Goal: Task Accomplishment & Management: Manage account settings

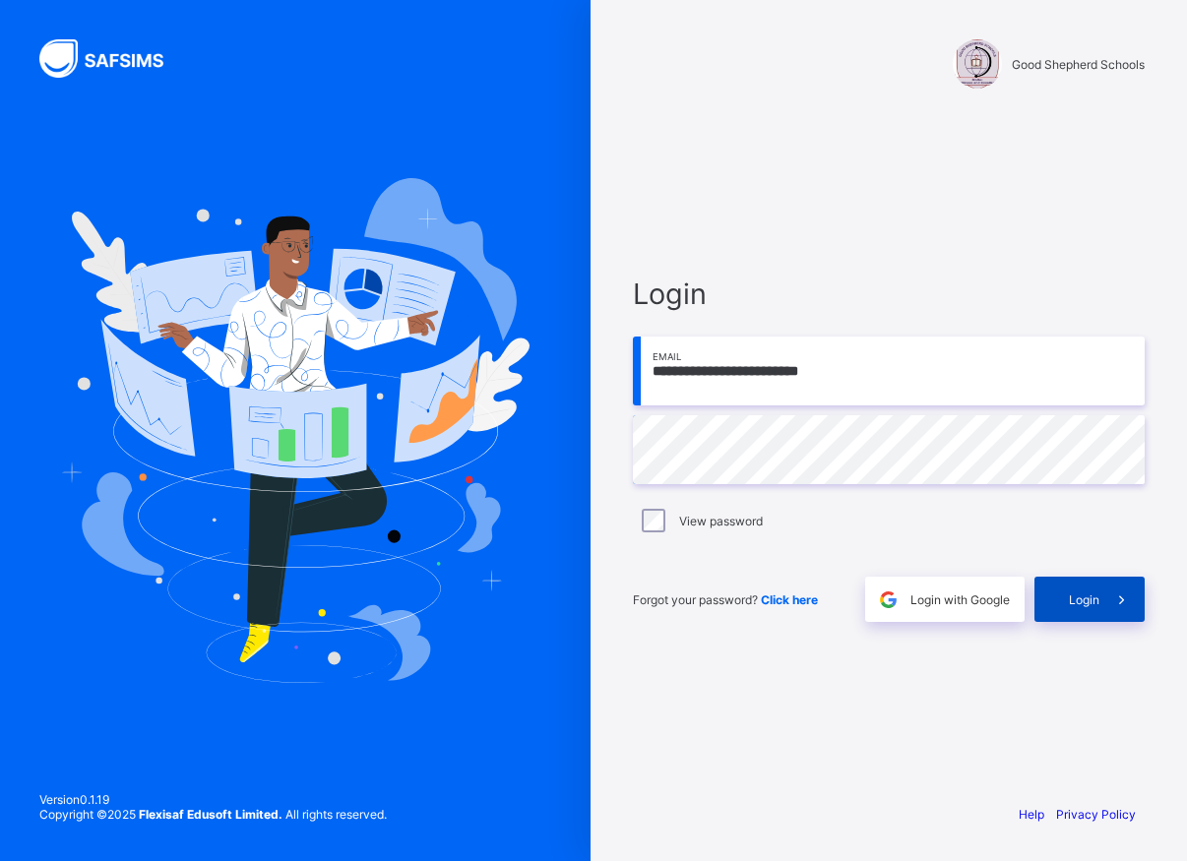
click at [1070, 597] on span "Login" at bounding box center [1084, 599] width 31 height 15
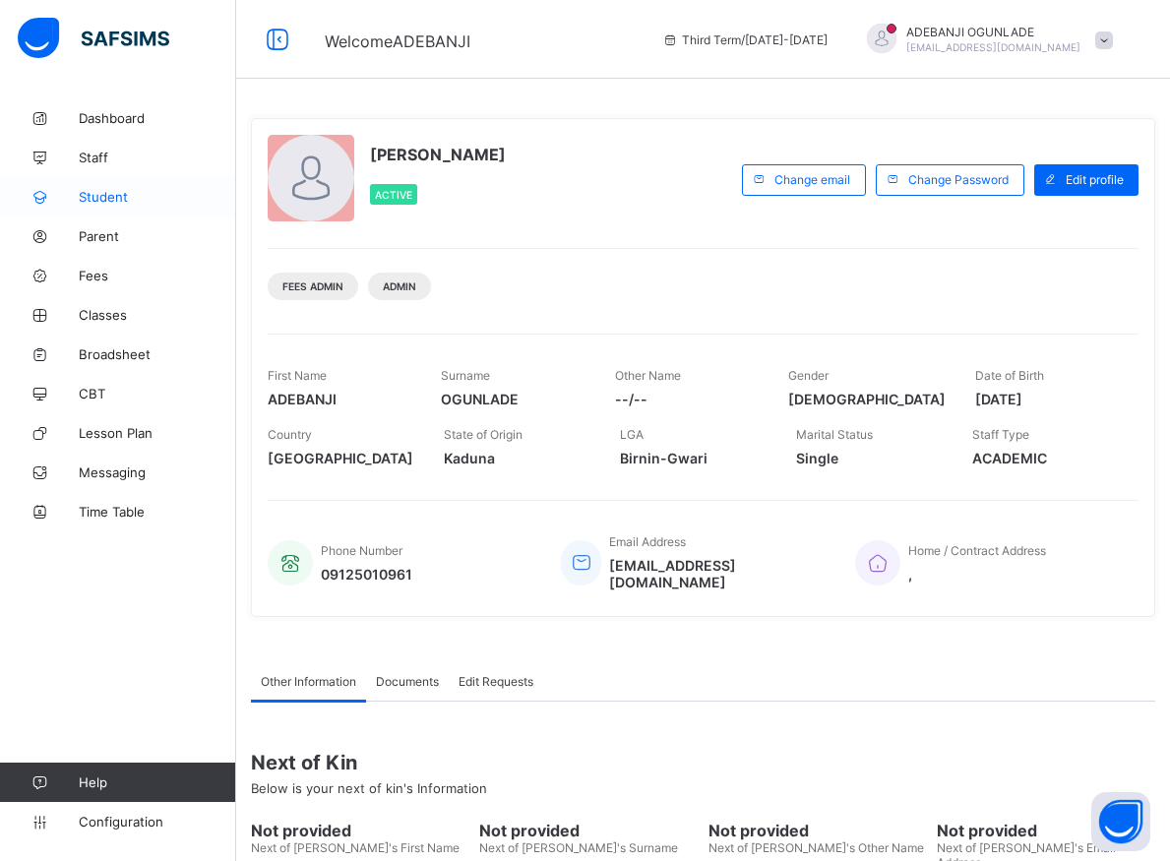
click at [106, 195] on span "Student" at bounding box center [157, 197] width 157 height 16
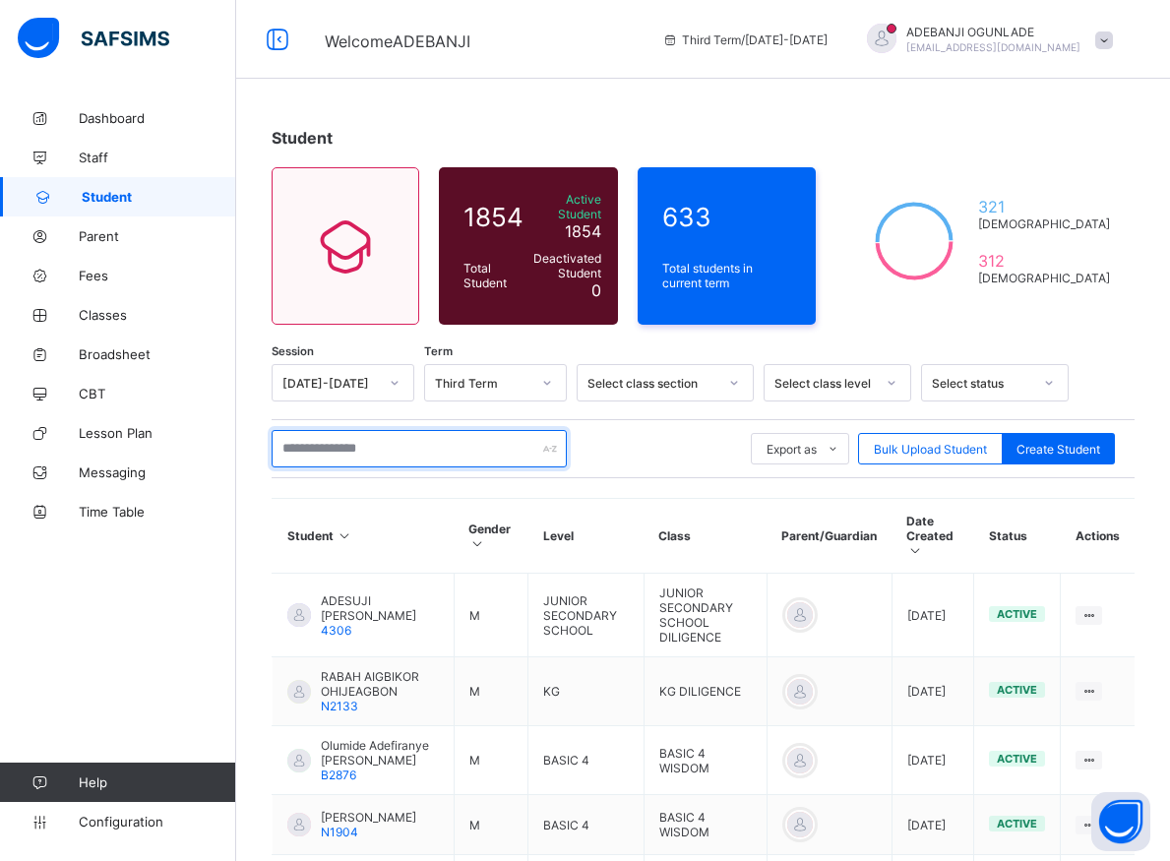
click at [354, 441] on input "text" at bounding box center [419, 448] width 295 height 37
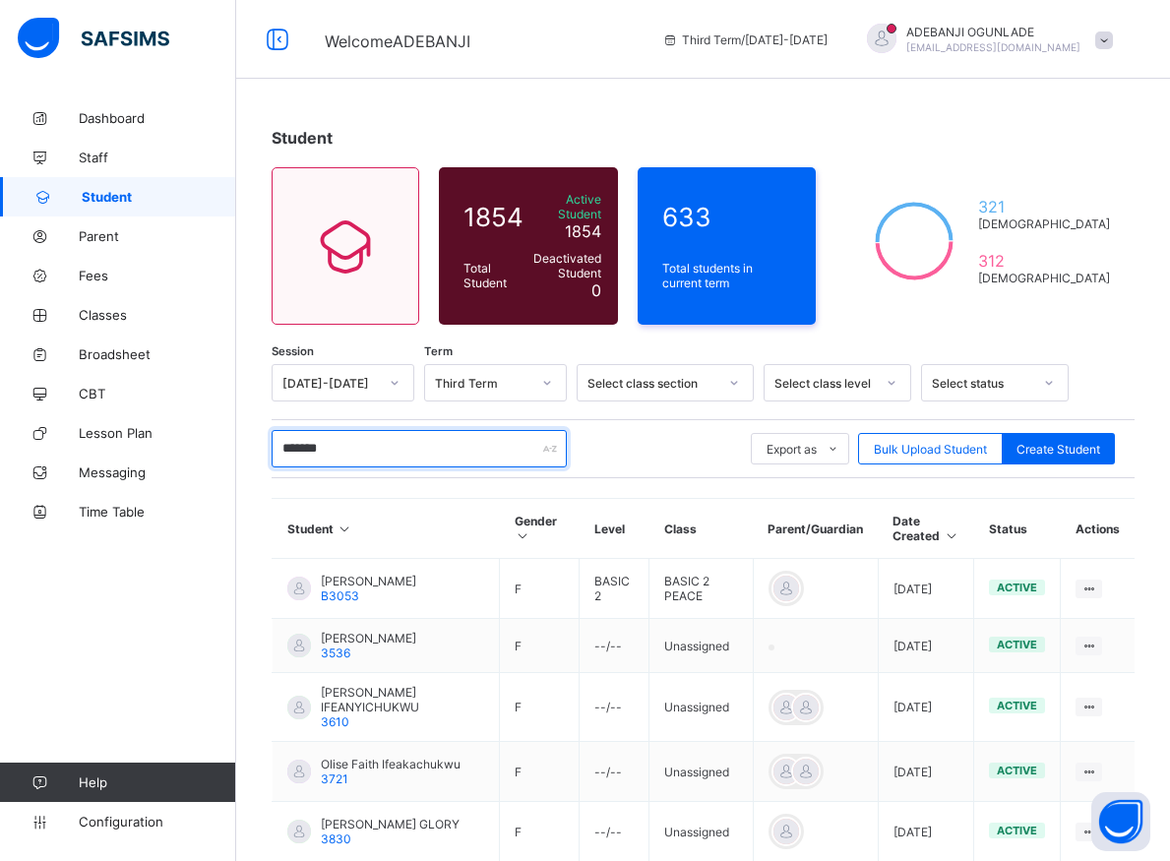
type input "********"
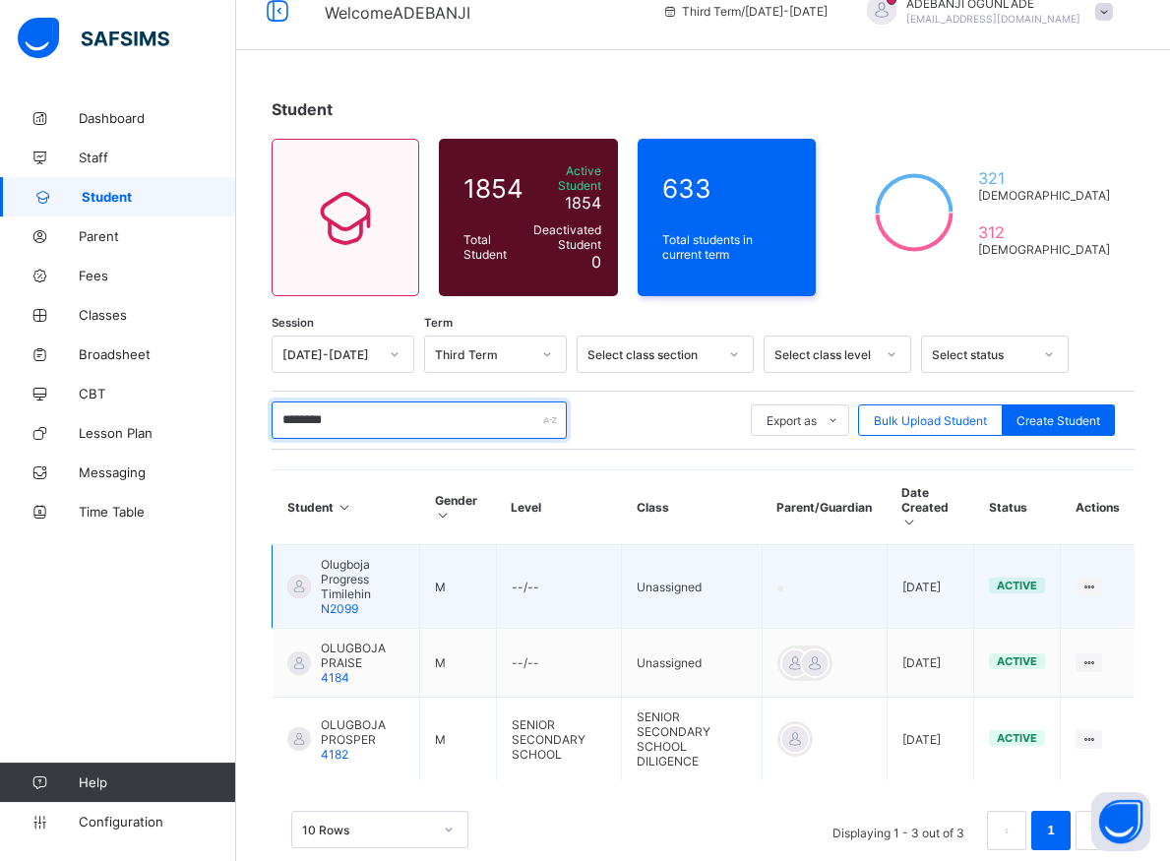
scroll to position [42, 0]
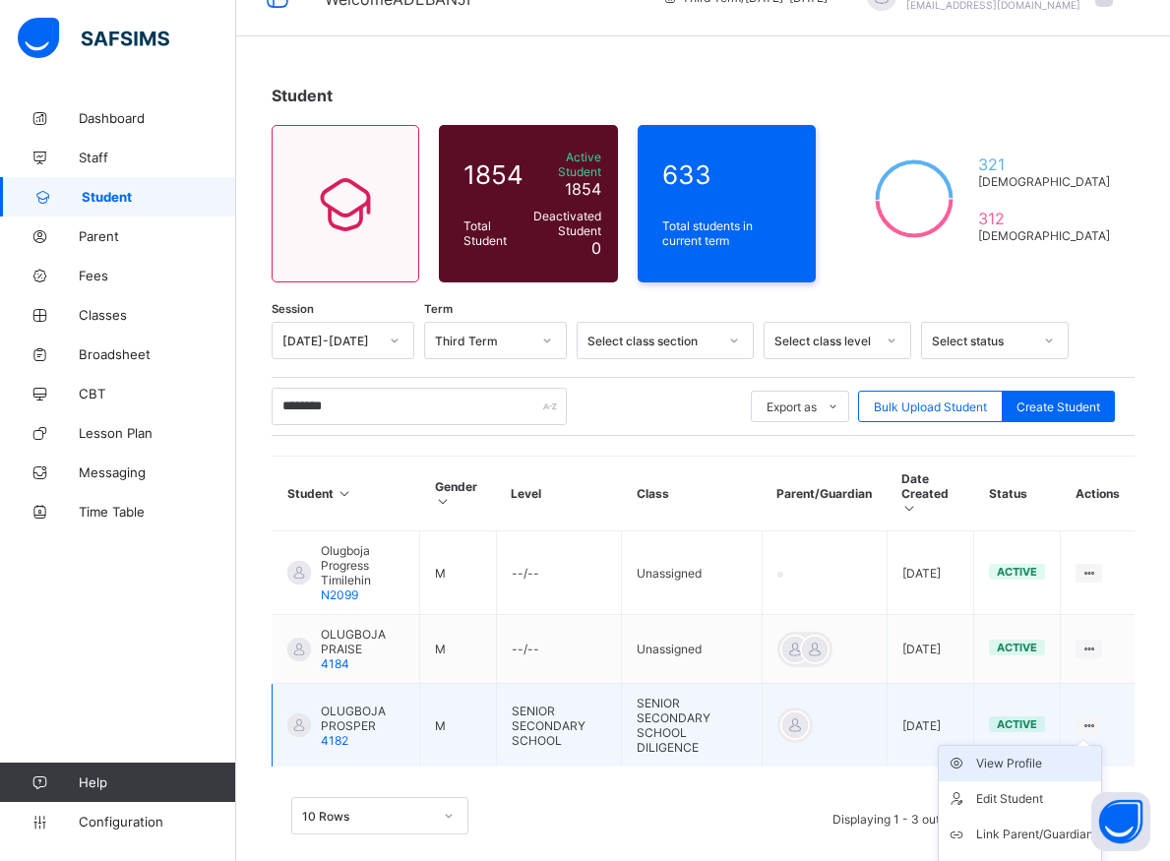
click at [1035, 754] on div "View Profile" at bounding box center [1034, 764] width 117 height 20
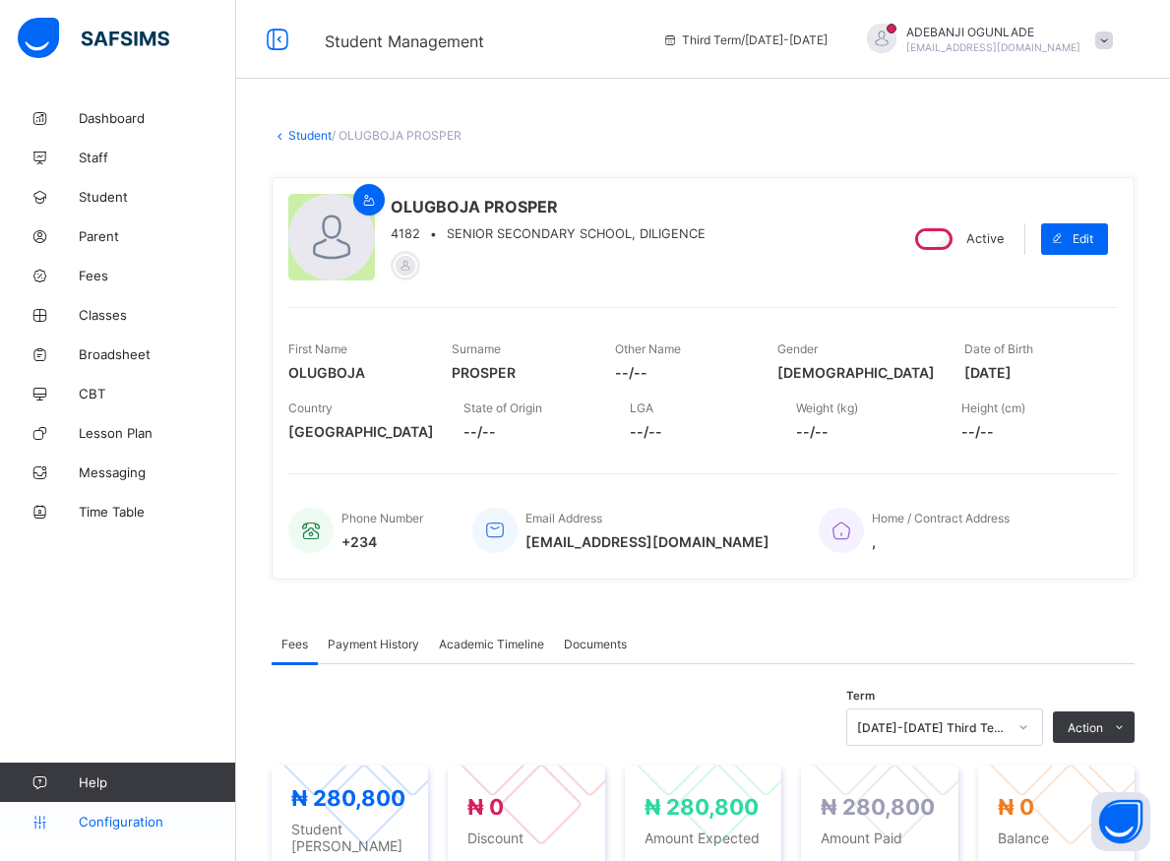
click at [115, 817] on span "Configuration" at bounding box center [157, 822] width 156 height 16
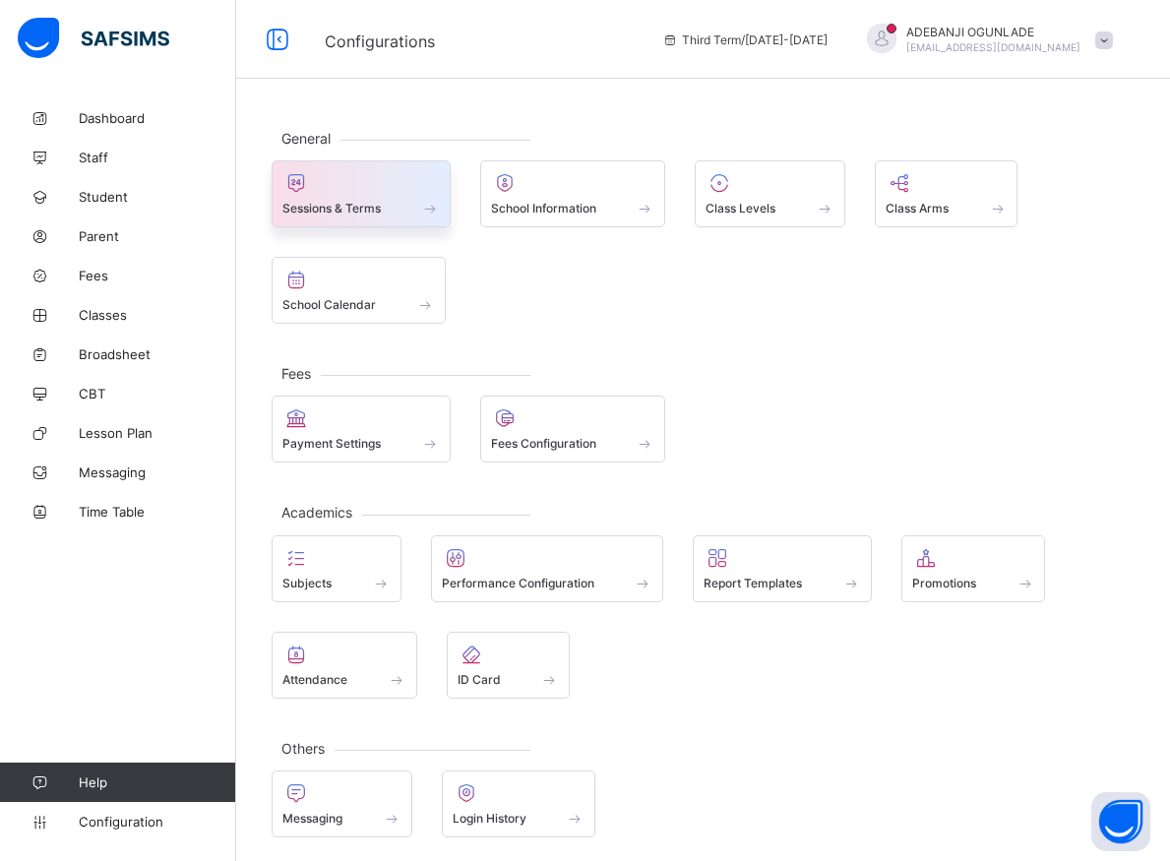
click at [417, 209] on div "Sessions & Terms" at bounding box center [360, 208] width 157 height 17
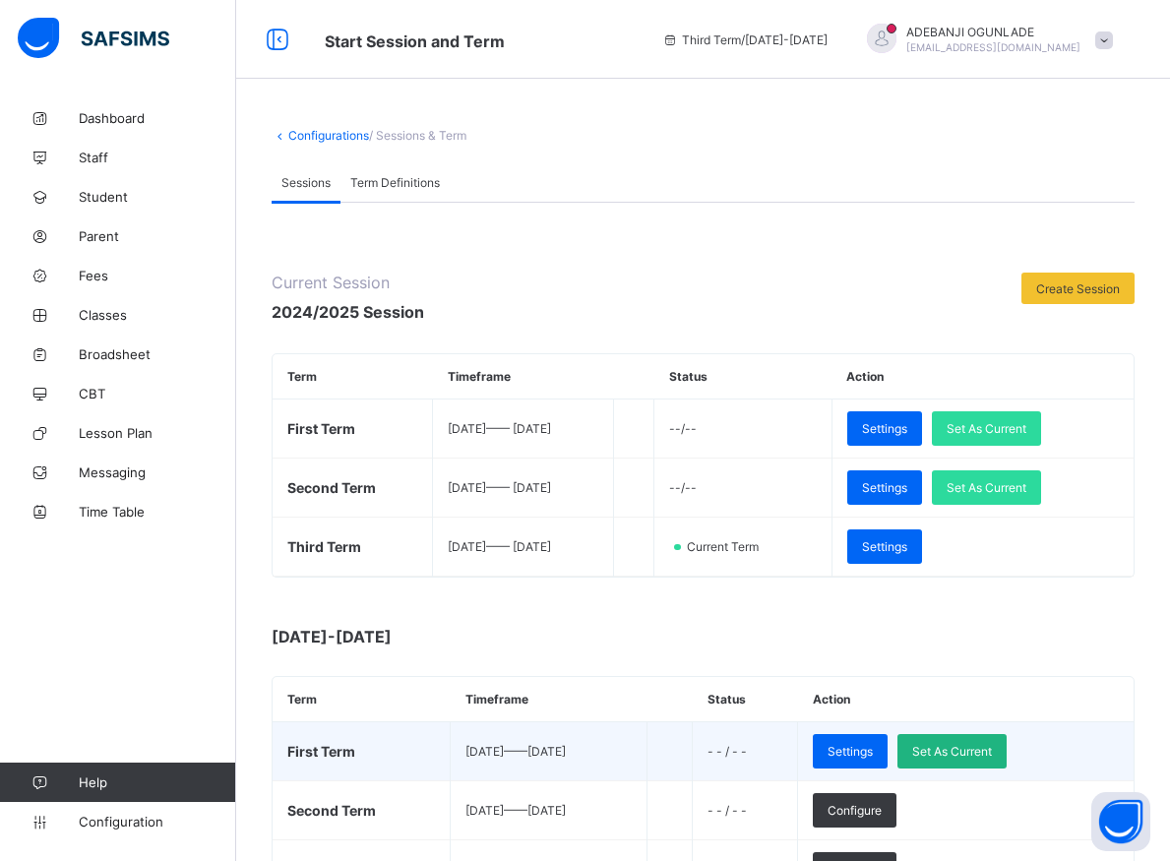
click at [978, 760] on div "Set As Current" at bounding box center [951, 751] width 109 height 34
